Goal: Find specific page/section

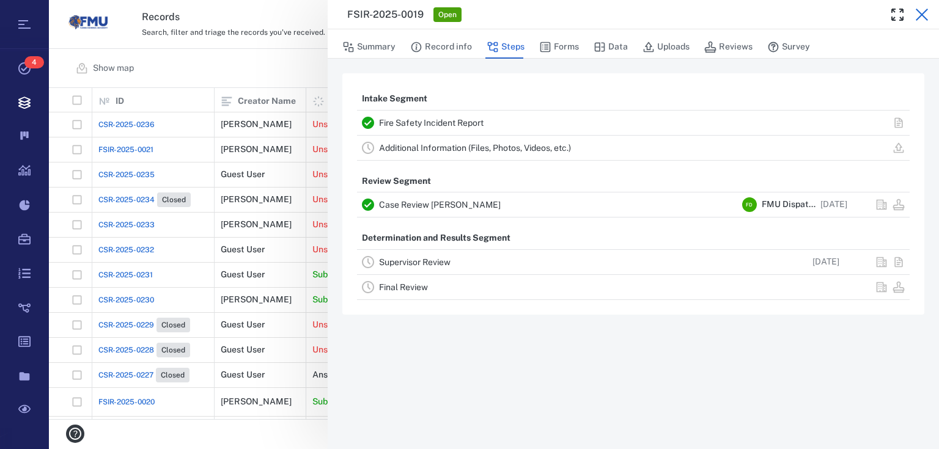
click at [928, 9] on icon "button" at bounding box center [921, 14] width 15 height 15
